Goal: Task Accomplishment & Management: Manage account settings

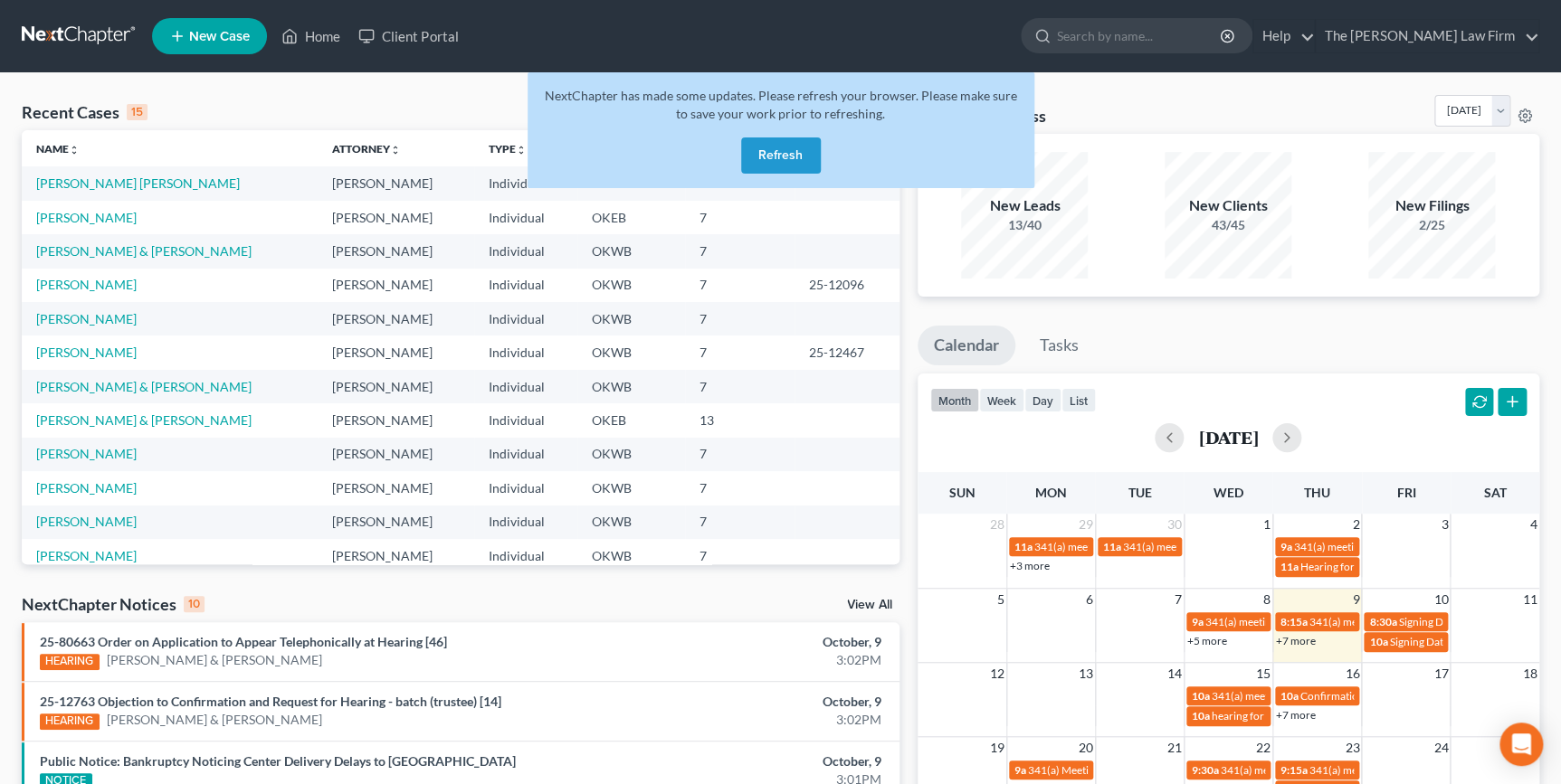
drag, startPoint x: 803, startPoint y: 163, endPoint x: 1054, endPoint y: 83, distance: 263.4
click at [804, 162] on button "Refresh" at bounding box center [780, 155] width 80 height 36
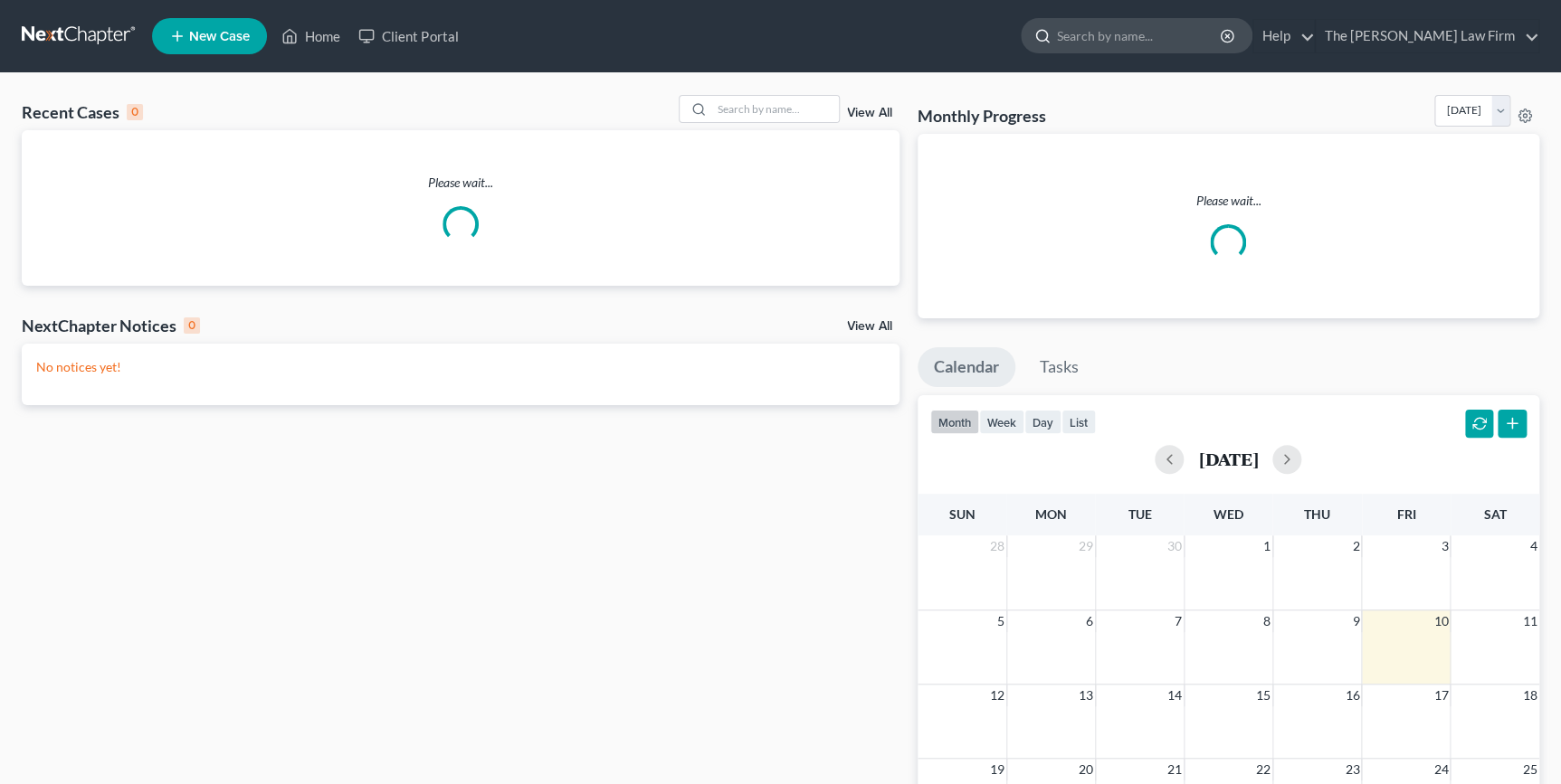
click at [1148, 36] on input "search" at bounding box center [1139, 35] width 165 height 33
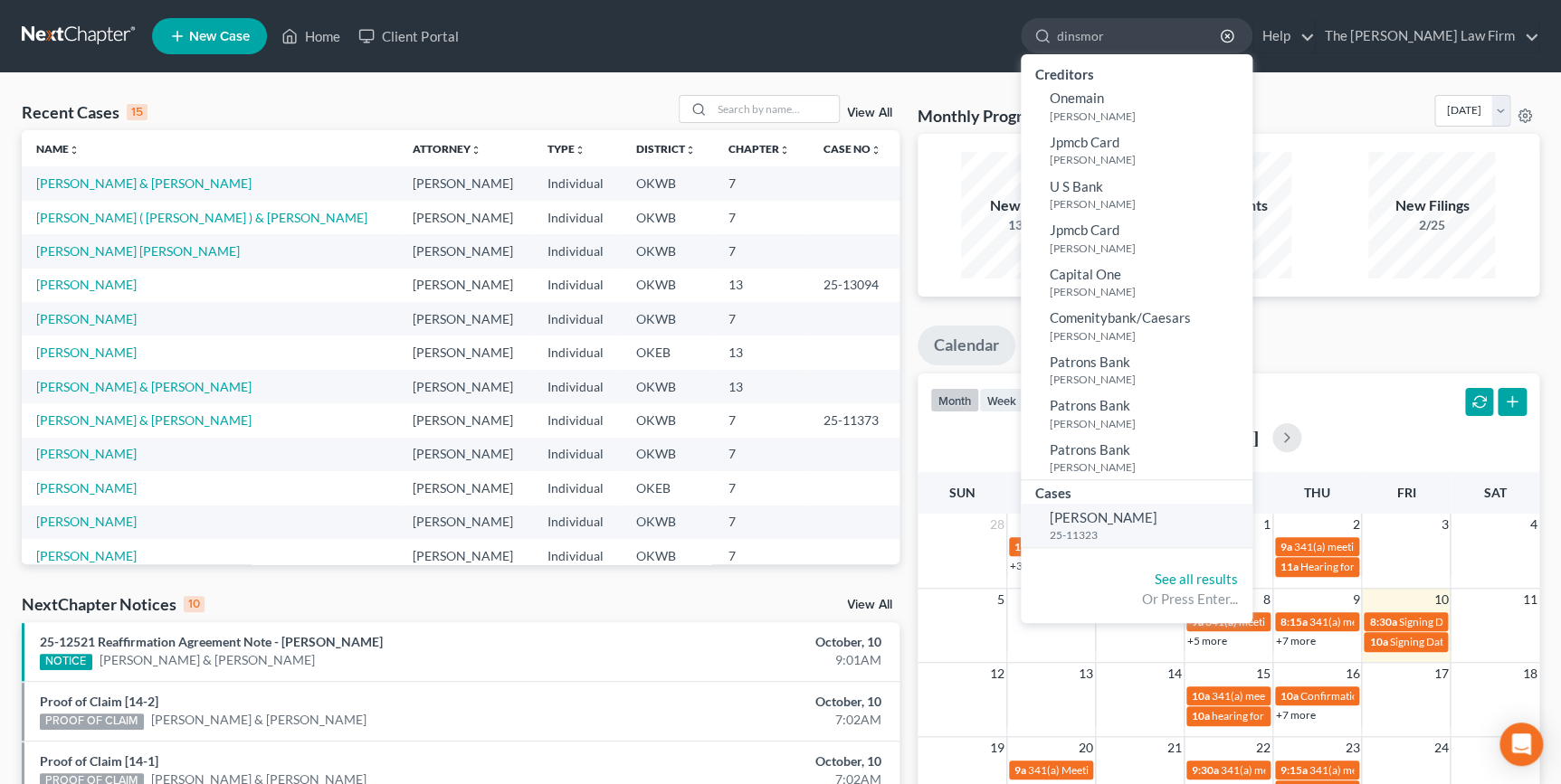
type input "dinsmor"
click at [1158, 525] on span "[PERSON_NAME]" at bounding box center [1104, 517] width 108 height 17
select select "4"
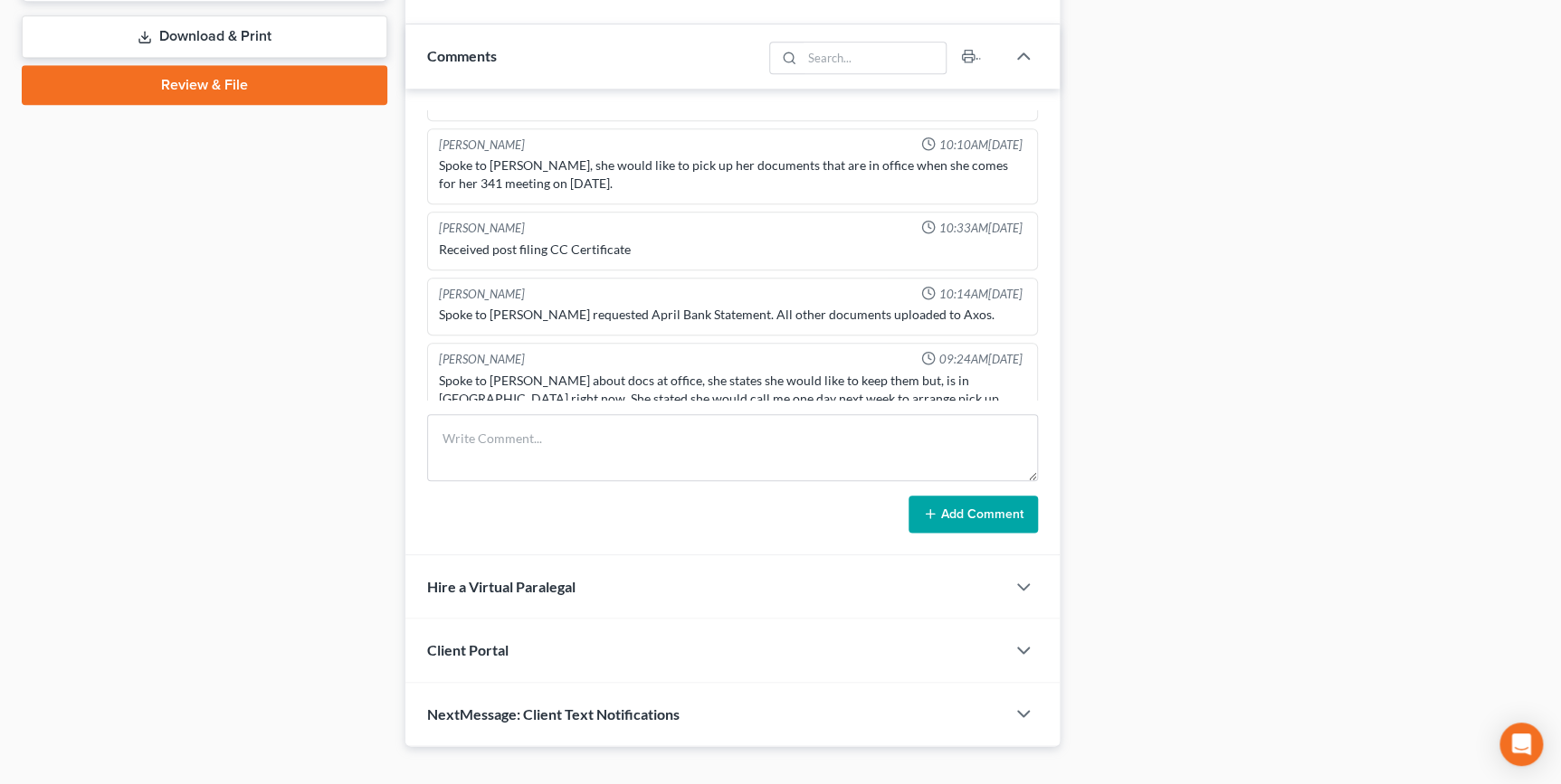
scroll to position [814, 0]
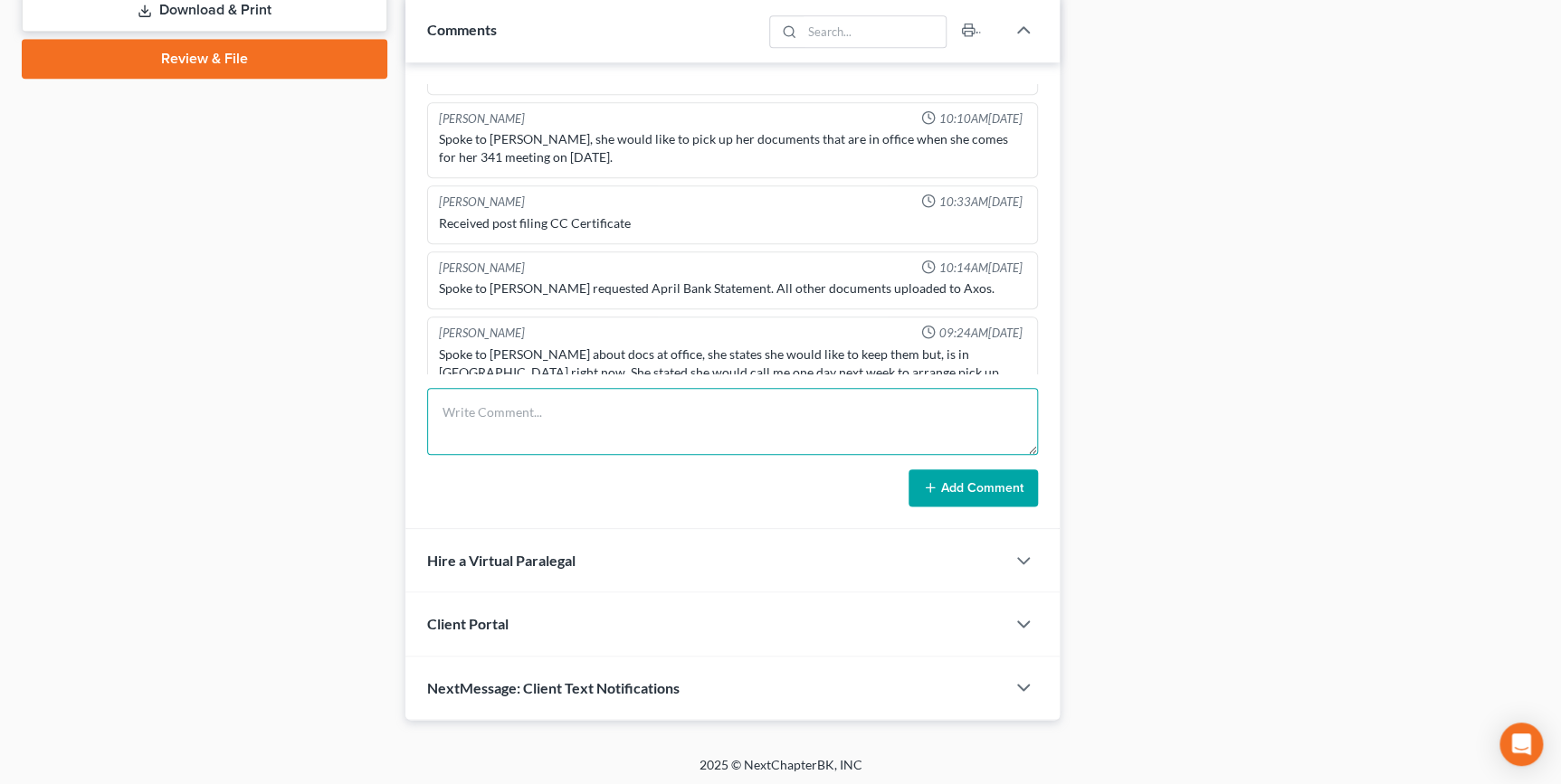
click at [549, 403] on textarea at bounding box center [732, 421] width 610 height 67
type textarea "[PERSON_NAME] wants to picl up the docs in shawnee, she will be by [PERSON_NAME…"
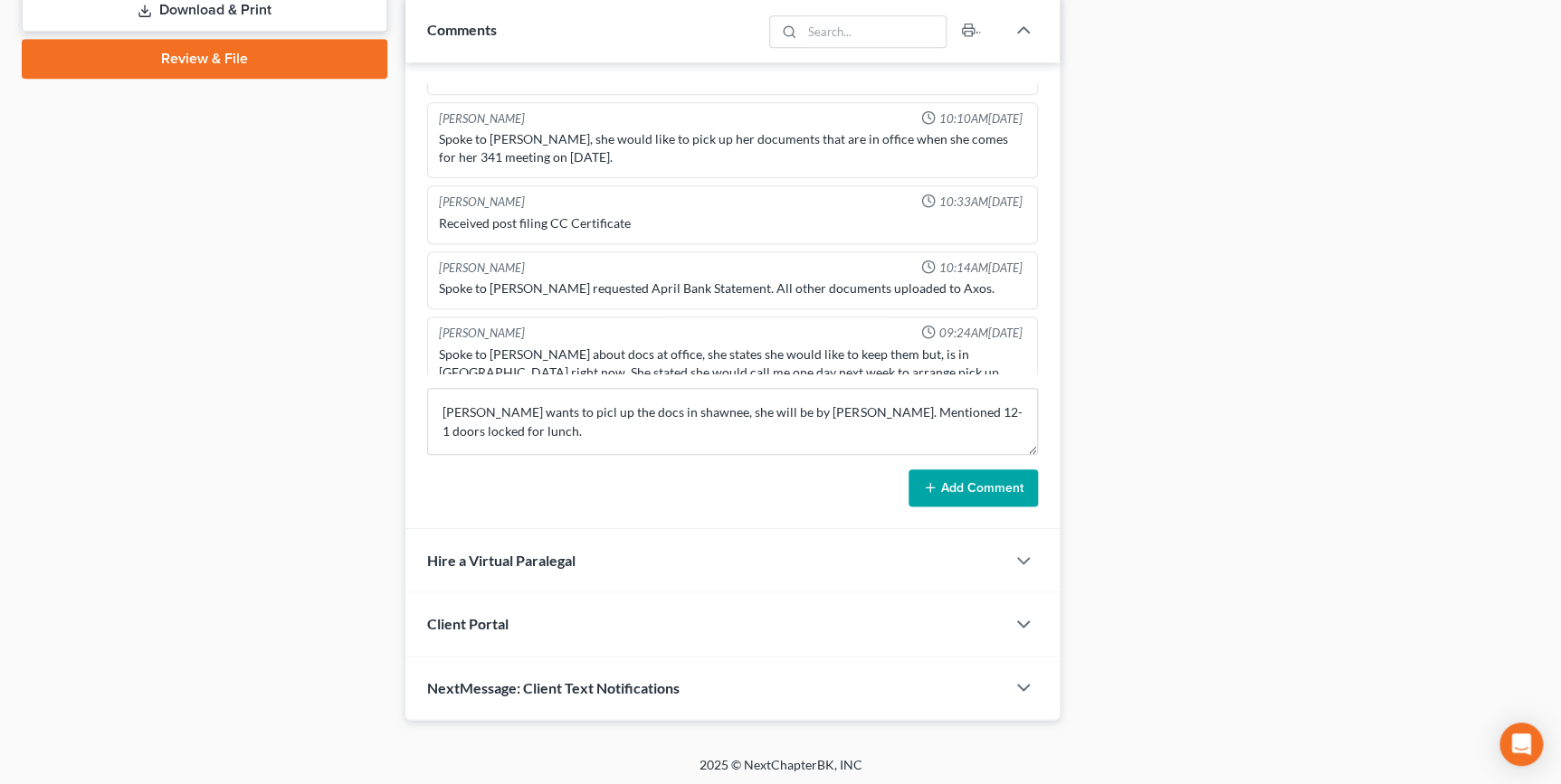
drag, startPoint x: 963, startPoint y: 476, endPoint x: 995, endPoint y: 460, distance: 35.8
click at [968, 476] on button "Add Comment" at bounding box center [973, 488] width 130 height 38
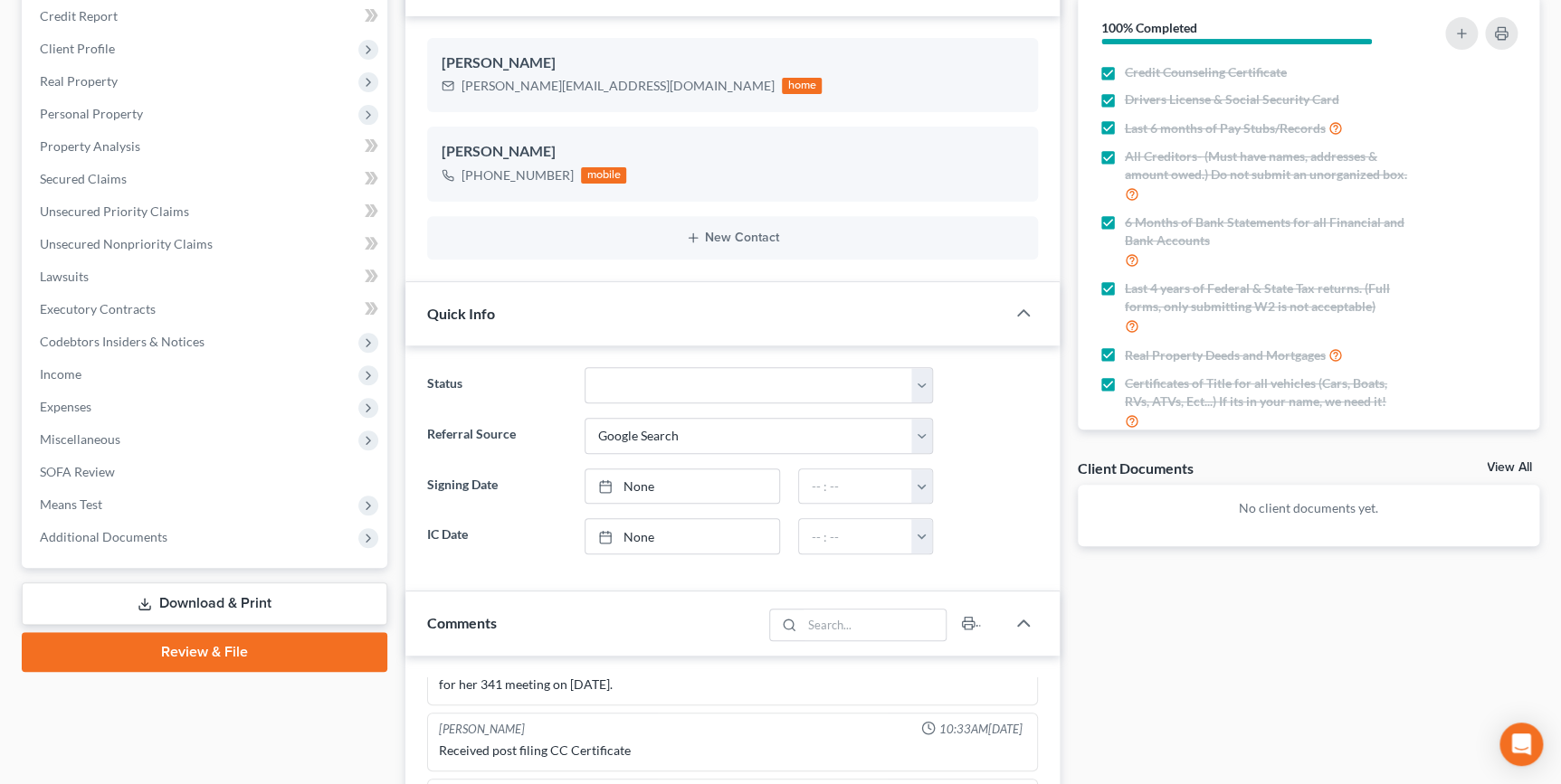
scroll to position [0, 0]
